Goal: Task Accomplishment & Management: Use online tool/utility

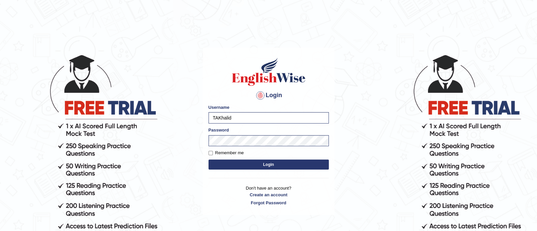
click at [239, 167] on button "Login" at bounding box center [269, 165] width 120 height 10
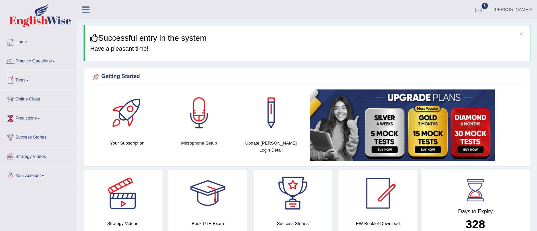
click at [29, 82] on link "Tests" at bounding box center [38, 79] width 76 height 17
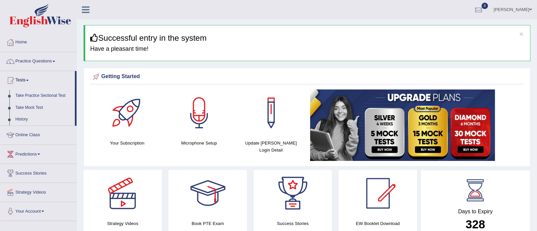
click at [40, 95] on link "Take Practice Sectional Test" at bounding box center [43, 96] width 63 height 12
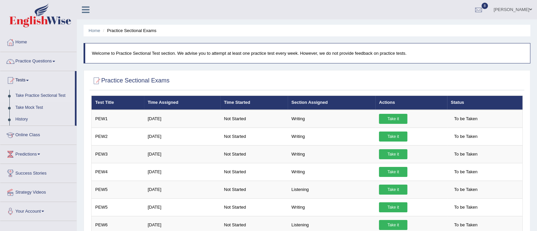
click at [396, 115] on link "Take it" at bounding box center [393, 119] width 28 height 10
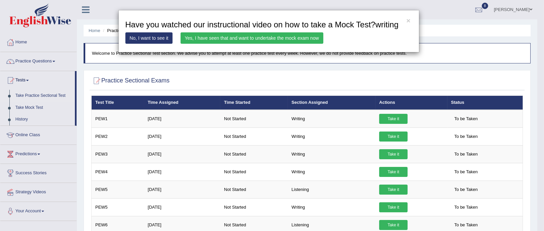
click at [304, 34] on link "Yes, I have seen that and want to undertake the mock exam now" at bounding box center [252, 37] width 143 height 11
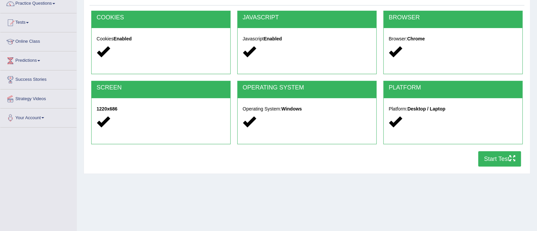
scroll to position [80, 0]
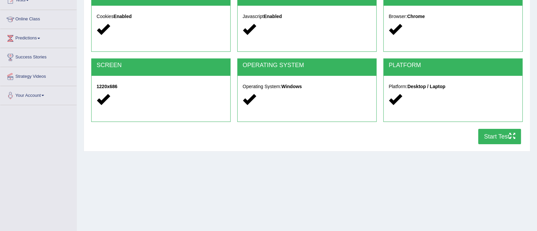
click at [497, 135] on button "Start Test" at bounding box center [499, 136] width 43 height 15
